Goal: Task Accomplishment & Management: Use online tool/utility

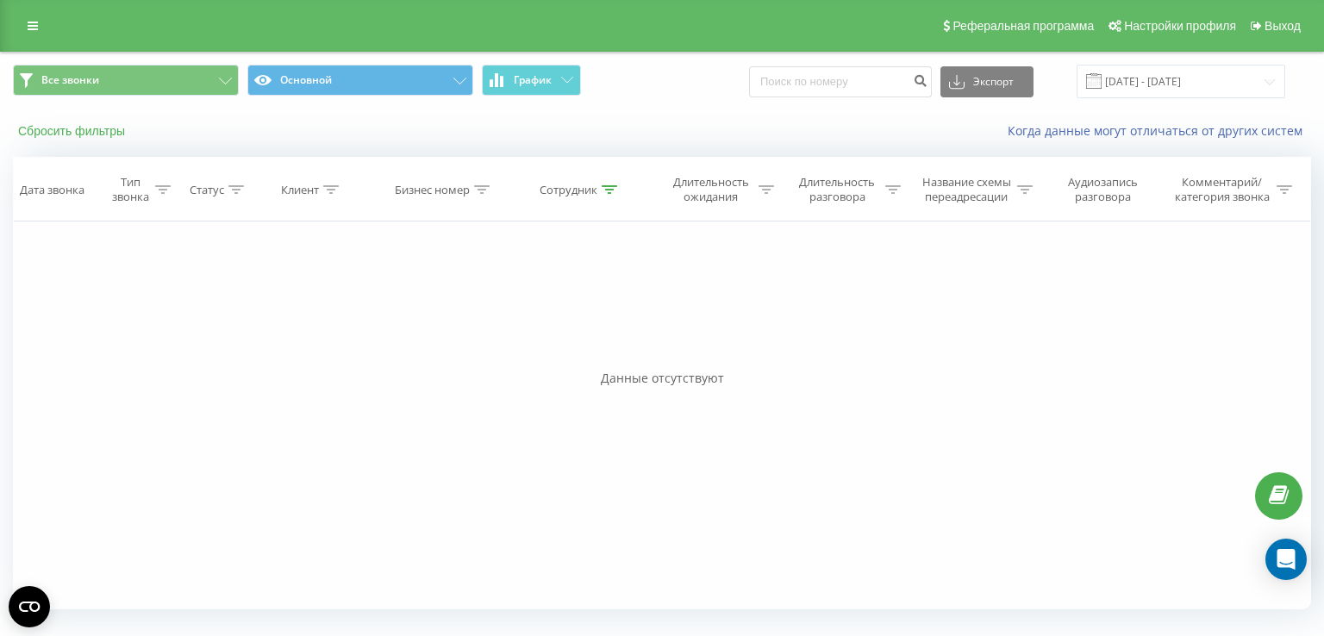
click at [45, 127] on button "Сбросить фильтры" at bounding box center [73, 131] width 121 height 16
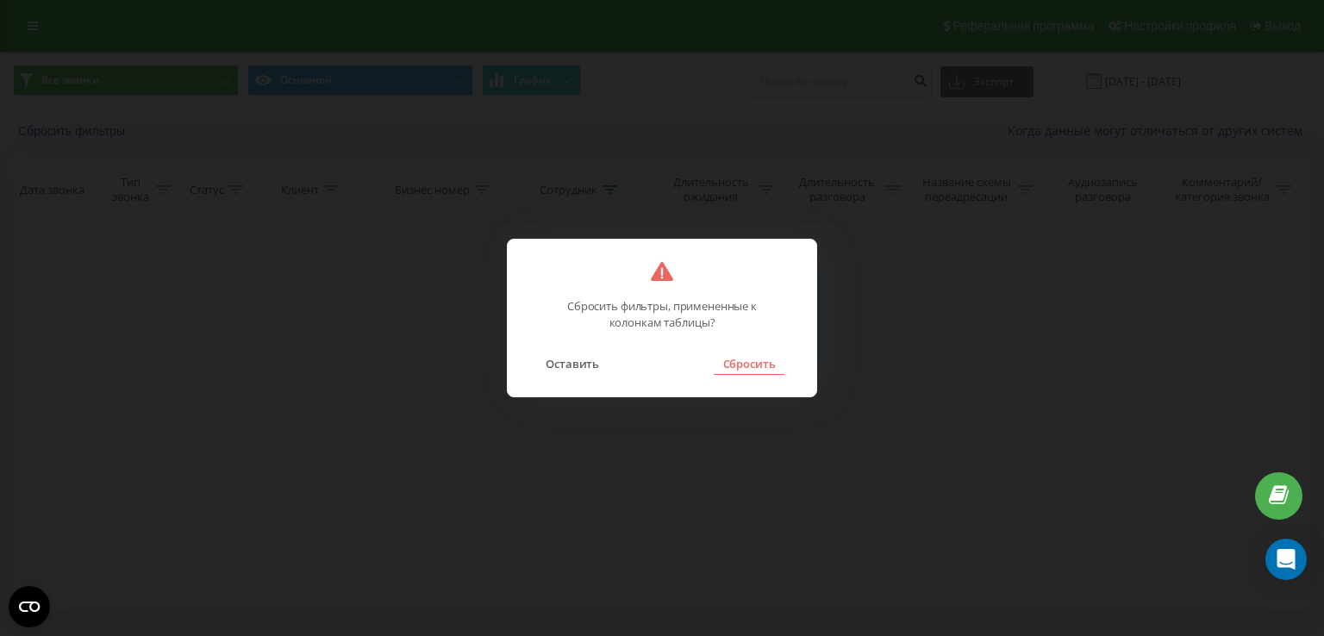
click at [741, 366] on button "Сбросить" at bounding box center [749, 364] width 70 height 22
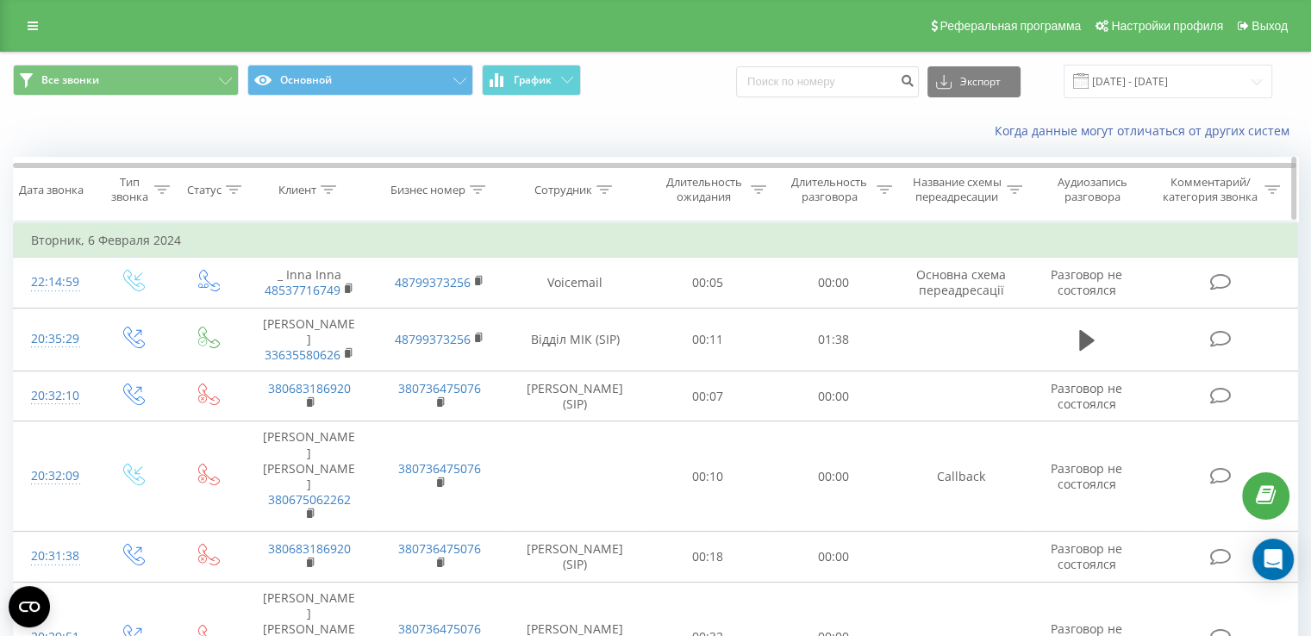
click at [567, 190] on div "Сотрудник" at bounding box center [563, 190] width 58 height 15
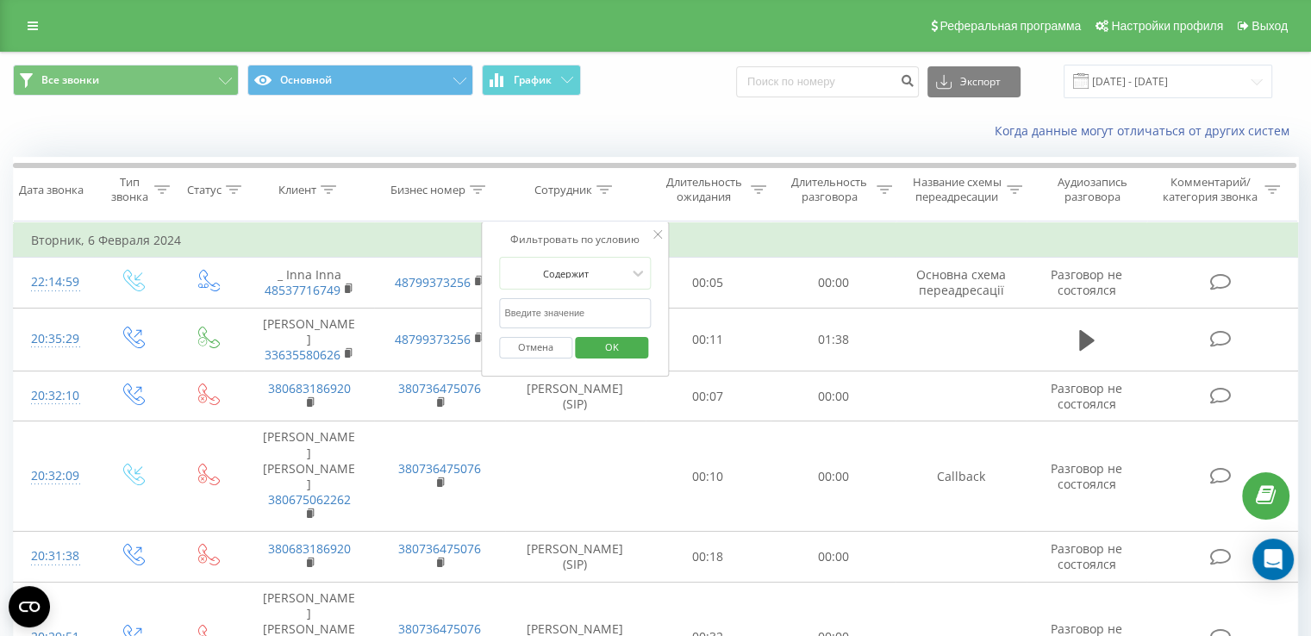
click at [584, 314] on input "text" at bounding box center [575, 313] width 152 height 30
type input "[PERSON_NAME]"
click at [615, 351] on span "OK" at bounding box center [612, 347] width 48 height 27
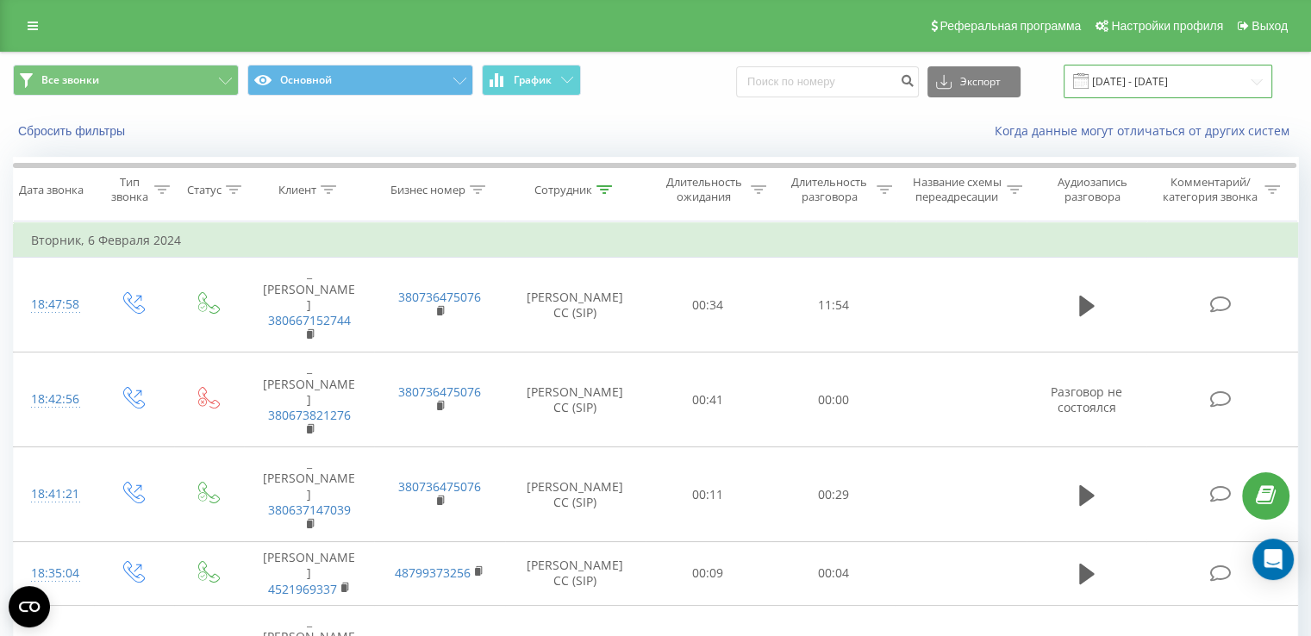
click at [1125, 83] on input "[DATE] - [DATE]" at bounding box center [1168, 82] width 209 height 34
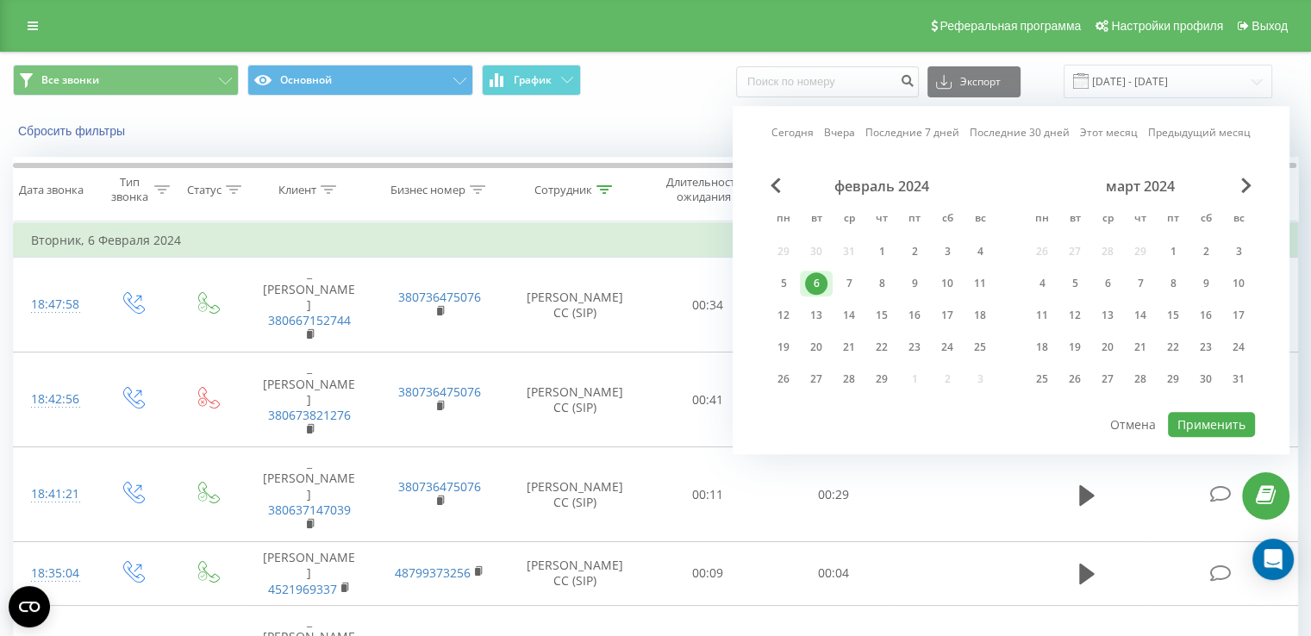
click at [799, 134] on link "Сегодня" at bounding box center [792, 133] width 42 height 16
click at [1214, 415] on button "Применить" at bounding box center [1211, 424] width 87 height 25
type input "[DATE] - [DATE]"
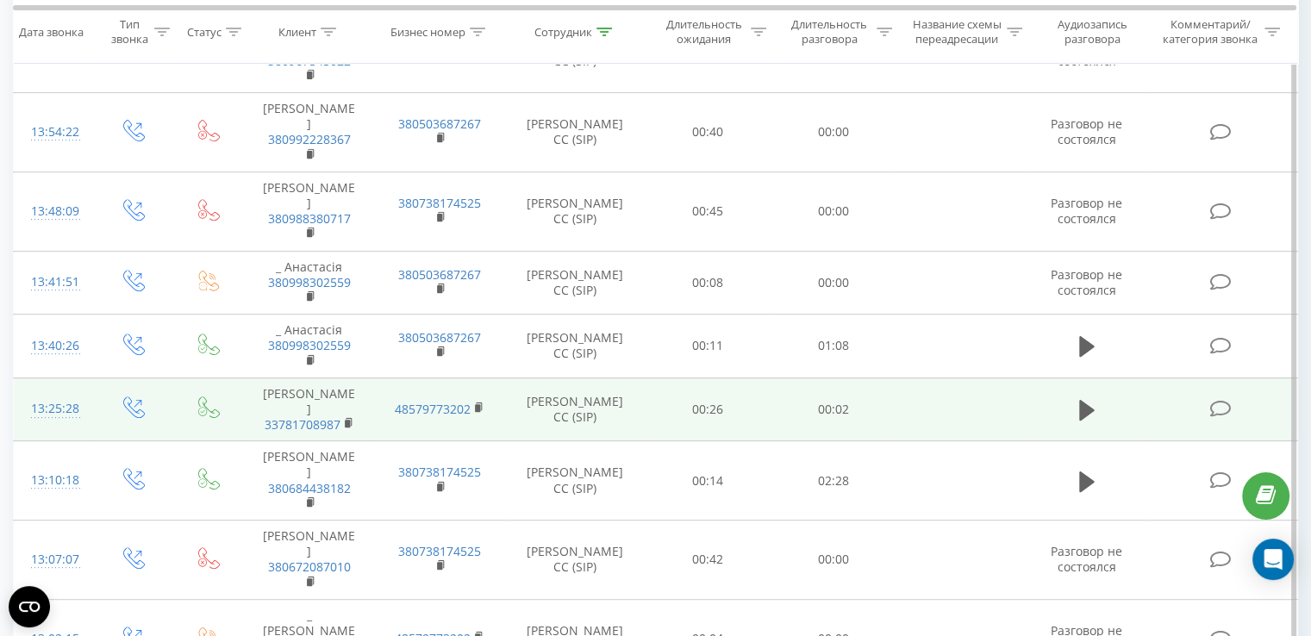
scroll to position [1258, 0]
